Goal: Transaction & Acquisition: Purchase product/service

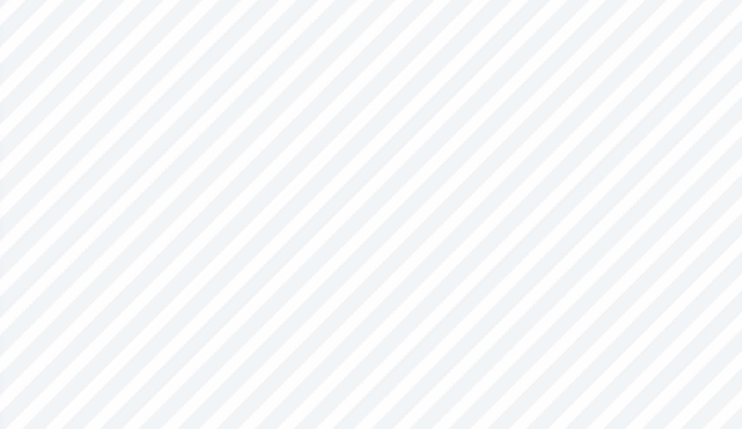
scroll to position [0, 3]
type textarea "x"
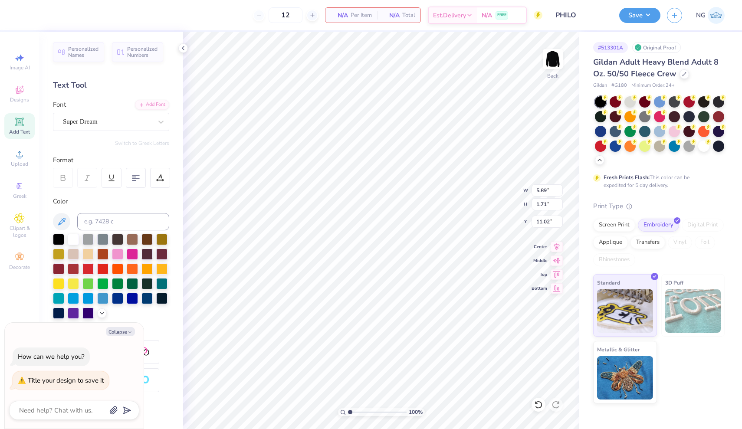
type textarea "Read>Lead>Achieve"
type textarea "x"
type textarea "Read>Lead>Ahieve"
type textarea "x"
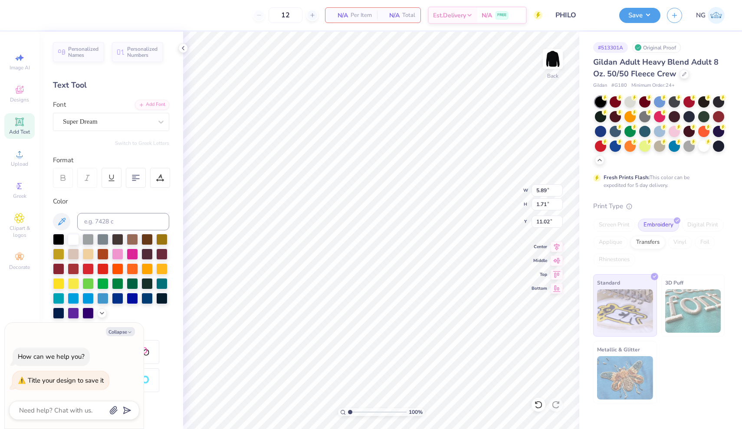
type input "15.15"
type input "1.29"
type input "11.23"
click at [718, 117] on div at bounding box center [718, 115] width 11 height 11
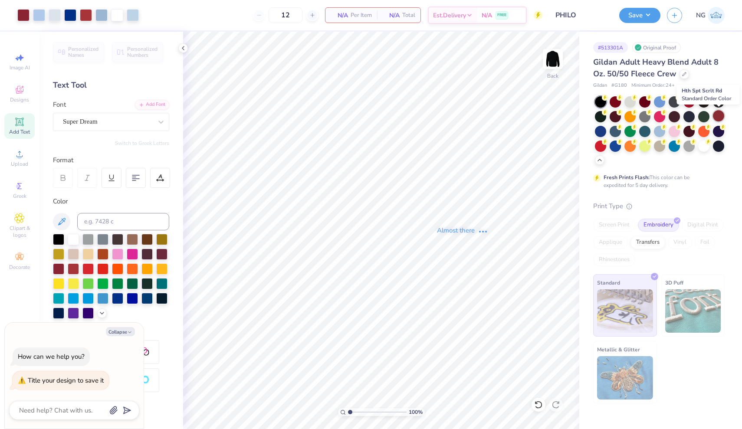
click at [718, 117] on div "Almost there" at bounding box center [462, 230] width 559 height 397
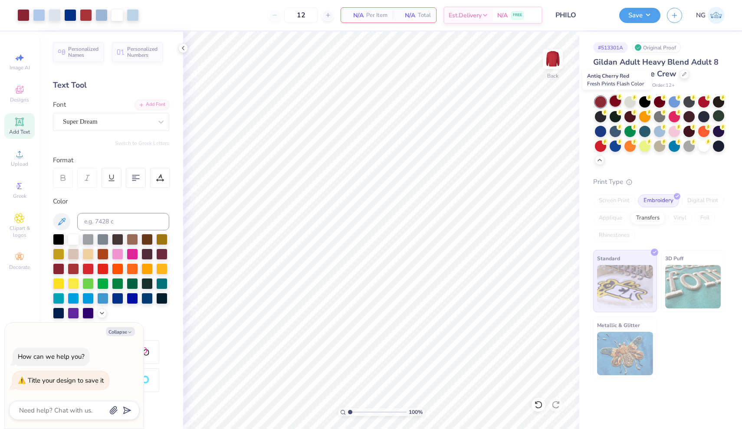
click at [616, 99] on icon at bounding box center [619, 97] width 6 height 6
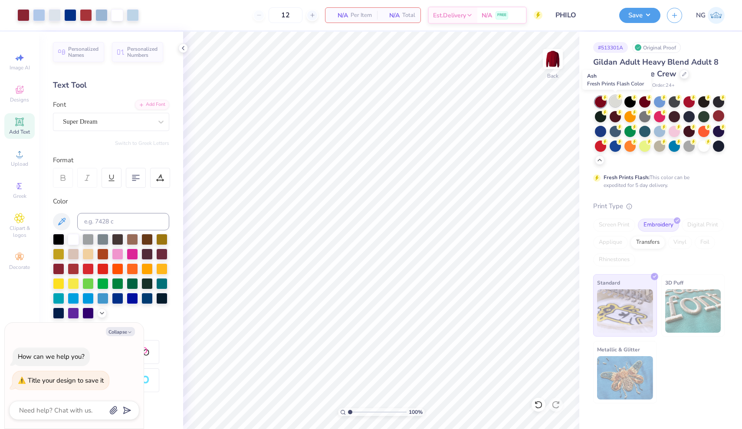
click at [615, 100] on div at bounding box center [614, 100] width 11 height 11
click at [599, 100] on div at bounding box center [600, 101] width 11 height 11
click at [549, 58] on img at bounding box center [552, 59] width 35 height 35
click at [598, 98] on div at bounding box center [600, 101] width 11 height 11
click at [551, 58] on img at bounding box center [552, 59] width 35 height 35
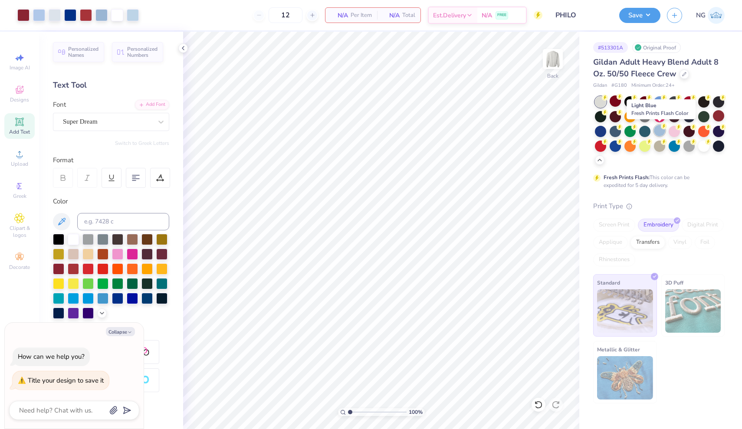
click at [663, 134] on div at bounding box center [659, 130] width 11 height 11
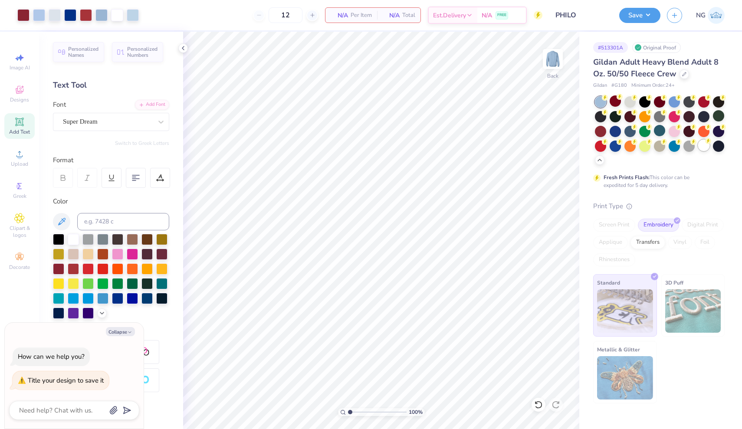
click at [702, 146] on div at bounding box center [703, 145] width 11 height 11
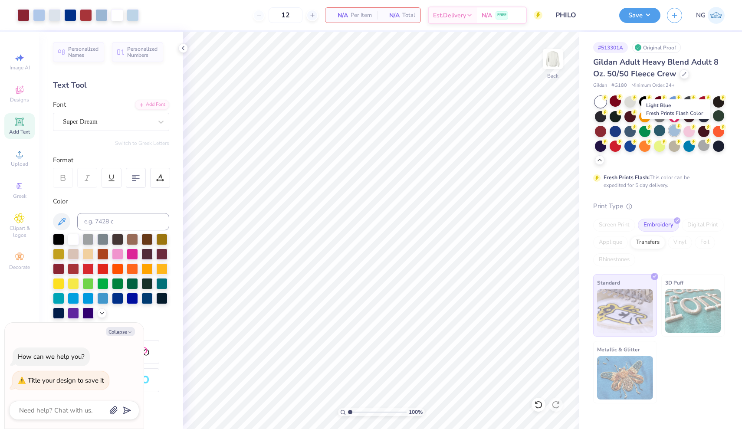
click at [677, 130] on div at bounding box center [673, 130] width 11 height 11
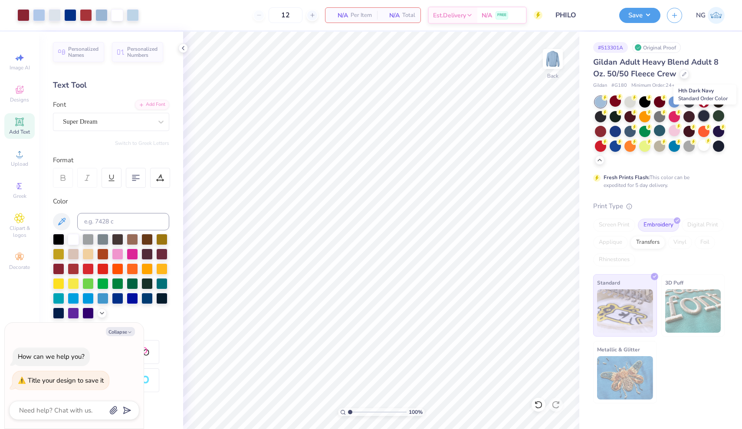
click at [703, 114] on div at bounding box center [703, 115] width 11 height 11
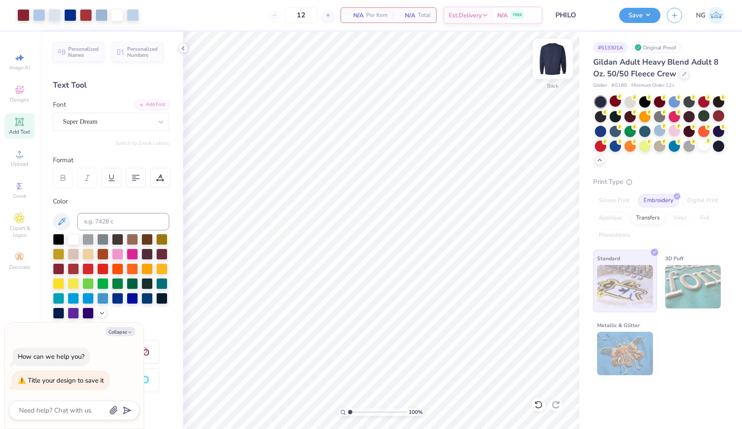
click at [550, 59] on img at bounding box center [552, 59] width 35 height 35
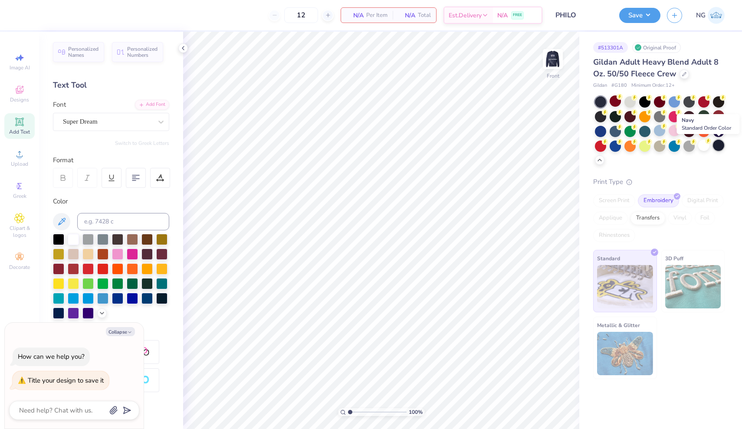
click at [717, 144] on div at bounding box center [718, 145] width 11 height 11
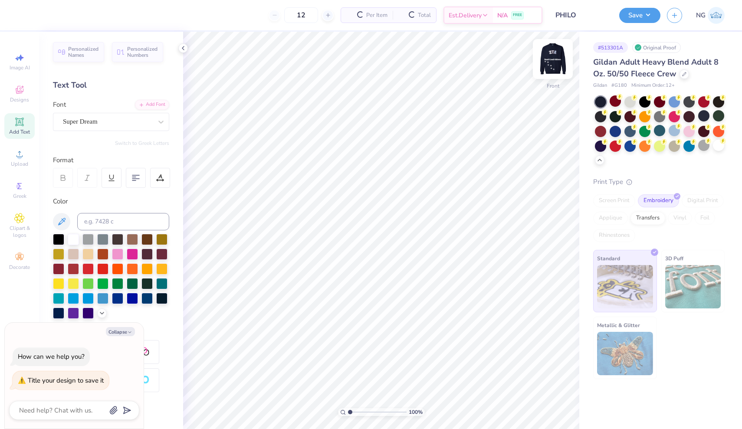
click at [553, 62] on img at bounding box center [552, 59] width 35 height 35
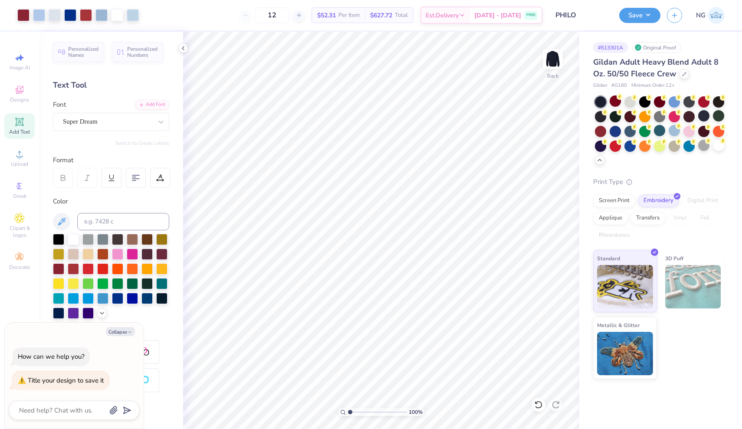
type textarea "x"
